Goal: Check status: Check status

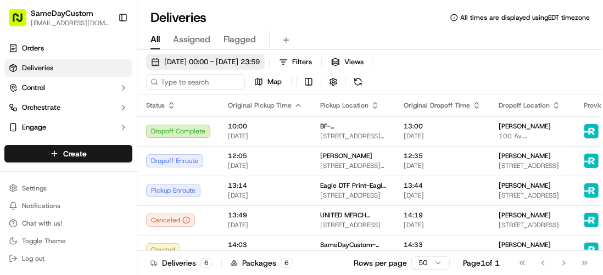
click at [215, 59] on span "[DATE] 00:00 - [DATE] 23:59" at bounding box center [212, 62] width 96 height 10
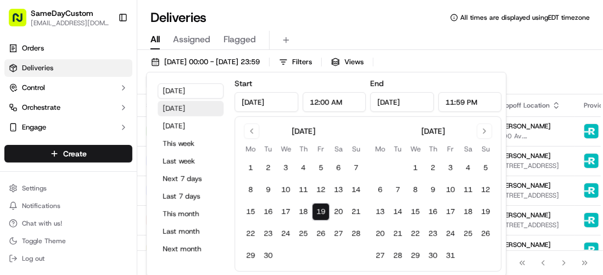
click at [184, 109] on button "[DATE]" at bounding box center [191, 108] width 66 height 15
type input "Sep 18, 2025"
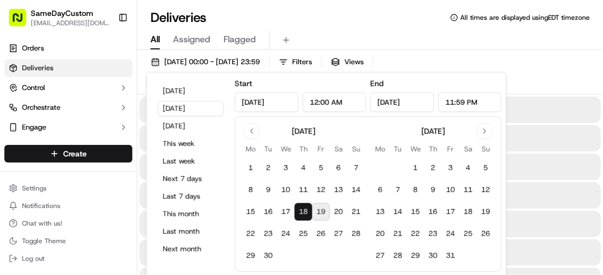
click at [372, 33] on div "All Assigned Flagged" at bounding box center [369, 40] width 465 height 19
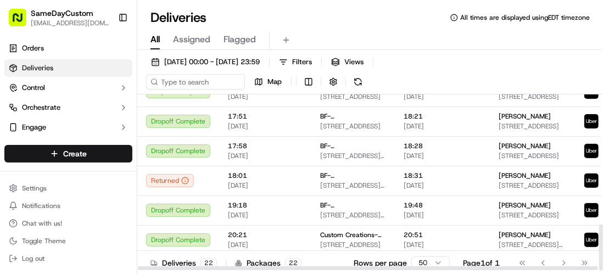
scroll to position [497, 0]
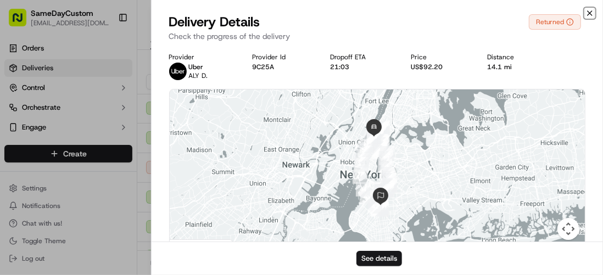
click at [593, 14] on icon "button" at bounding box center [589, 13] width 9 height 9
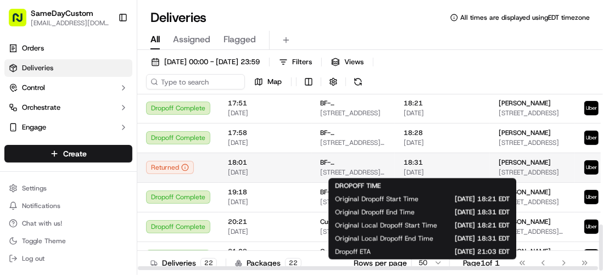
click at [465, 161] on span "18:31" at bounding box center [441, 162] width 77 height 9
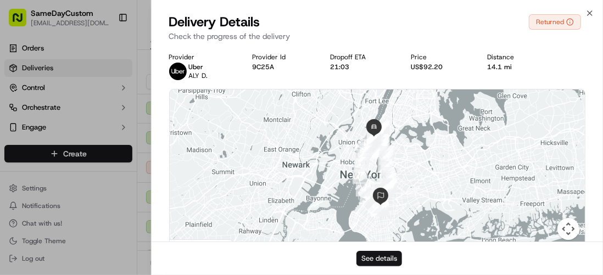
click at [382, 261] on button "See details" at bounding box center [379, 258] width 46 height 15
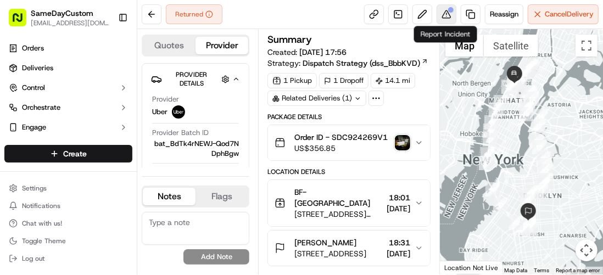
click at [448, 12] on div at bounding box center [450, 9] width 5 height 5
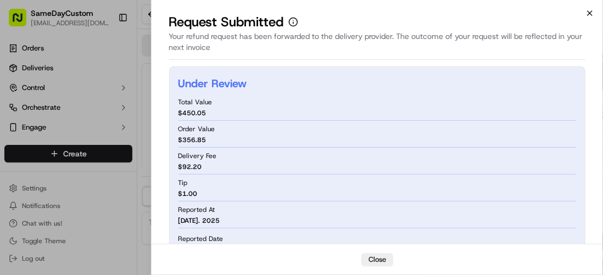
click at [593, 12] on icon "button" at bounding box center [589, 13] width 9 height 9
